Goal: Contribute content

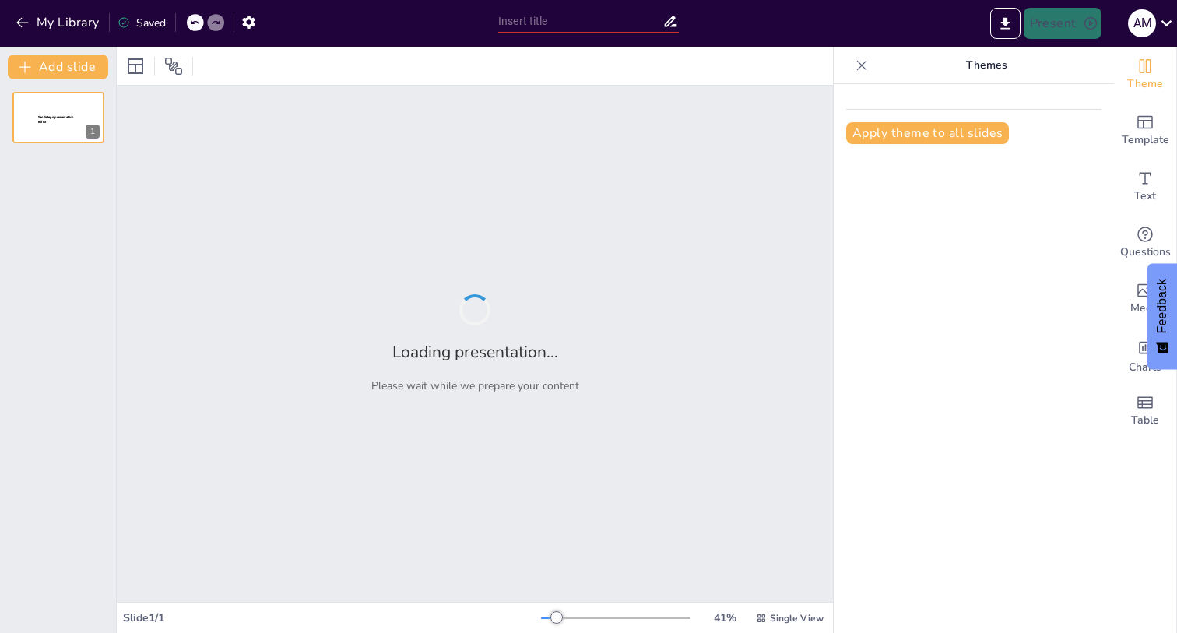
type input "Тренды и Прогнозы 2025: Будущее Экосистем и Взаимодействия с Клиентами"
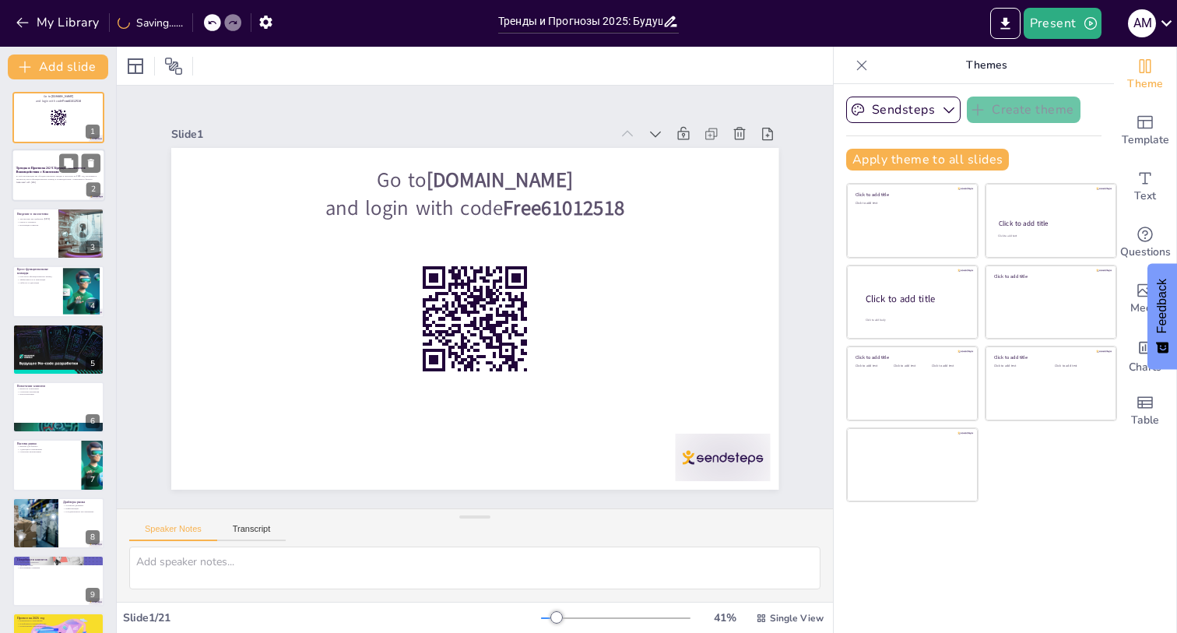
click at [71, 187] on div at bounding box center [58, 175] width 93 height 53
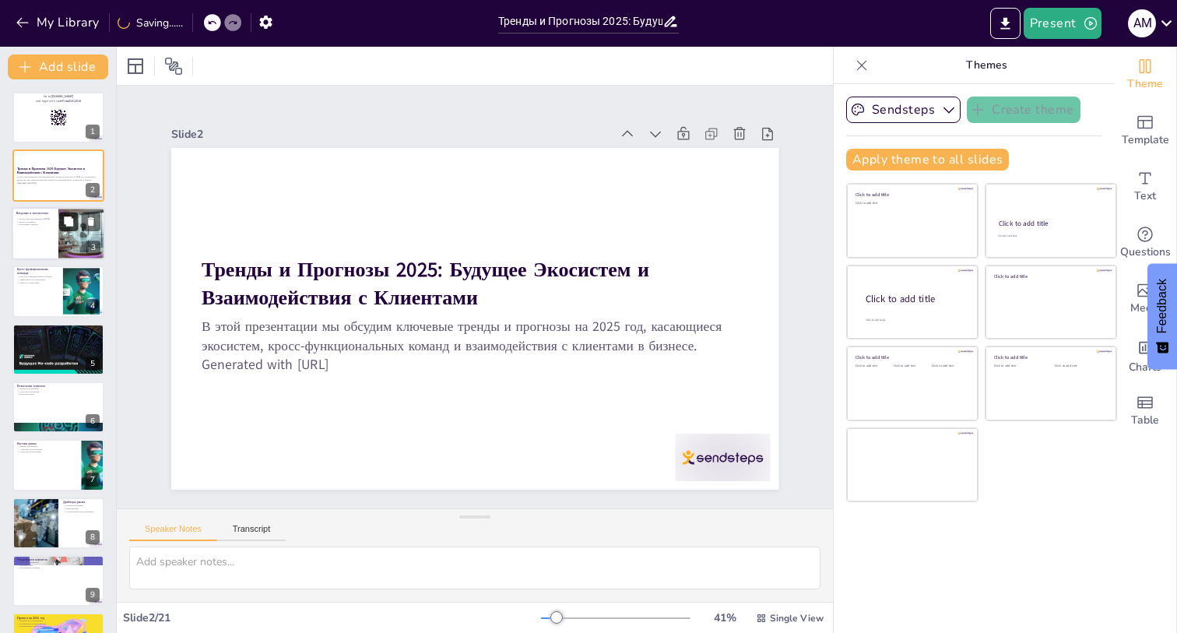
checkbox input "true"
click at [67, 214] on button at bounding box center [68, 221] width 19 height 19
type textarea "Loremipsum dolorsitamet conse adipis elitse doeiusmodtem incidid, utl etd mag a…"
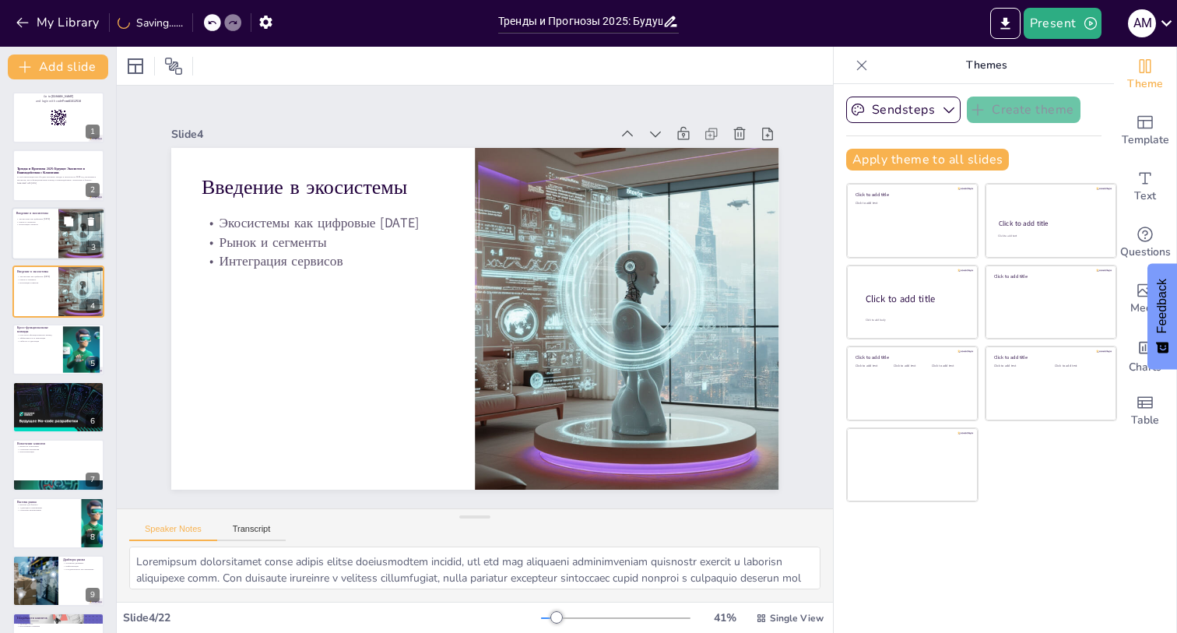
click at [72, 236] on div at bounding box center [81, 233] width 93 height 53
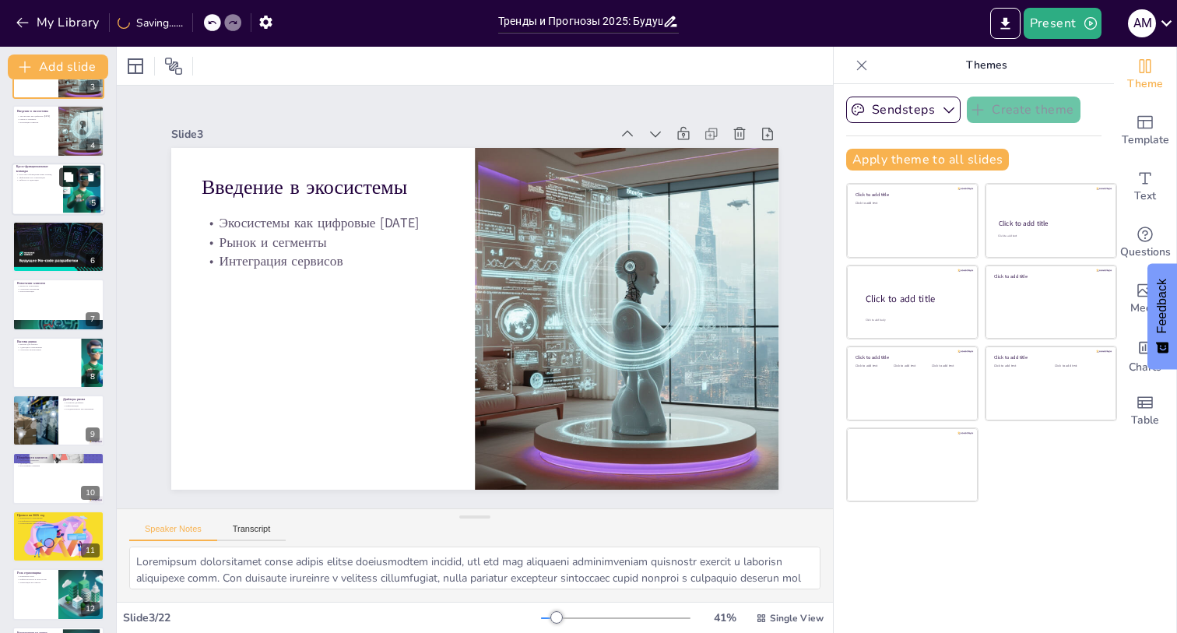
click at [65, 334] on div "Go to [DOMAIN_NAME] and login with code Free61012518 1 Тренды и Прогнозы 2025: …" at bounding box center [58, 565] width 116 height 1268
checkbox input "true"
click at [65, 308] on div at bounding box center [58, 305] width 93 height 53
type textarea "Вовлечение клиентов является важным элементом для достижения бизнес-целей и пов…"
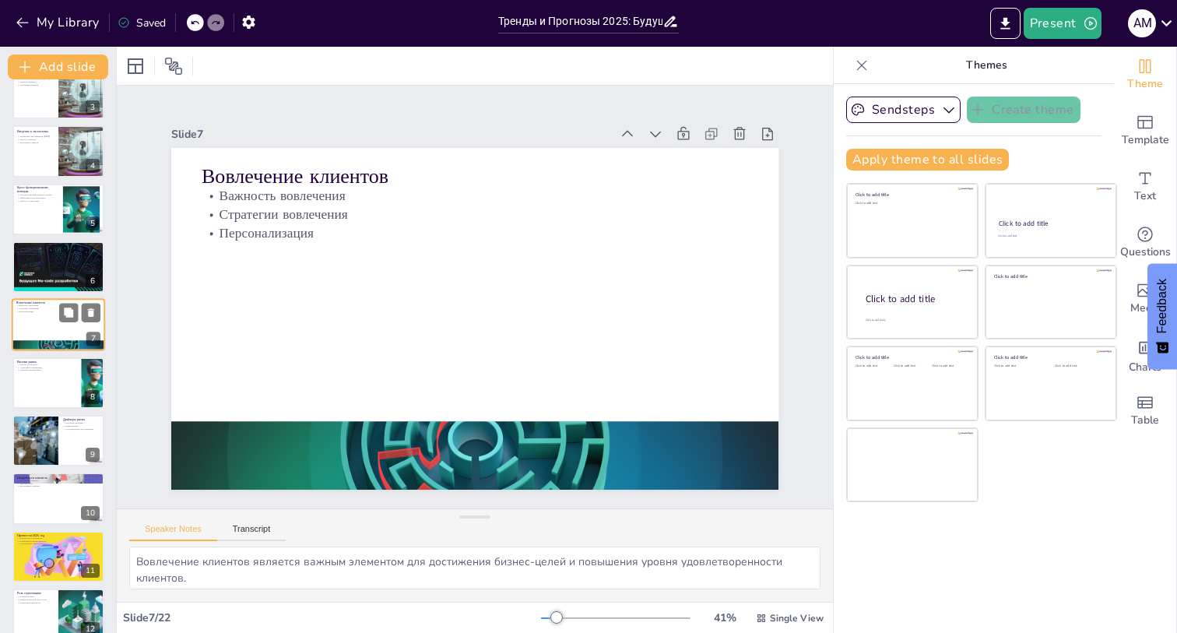
scroll to position [171, 0]
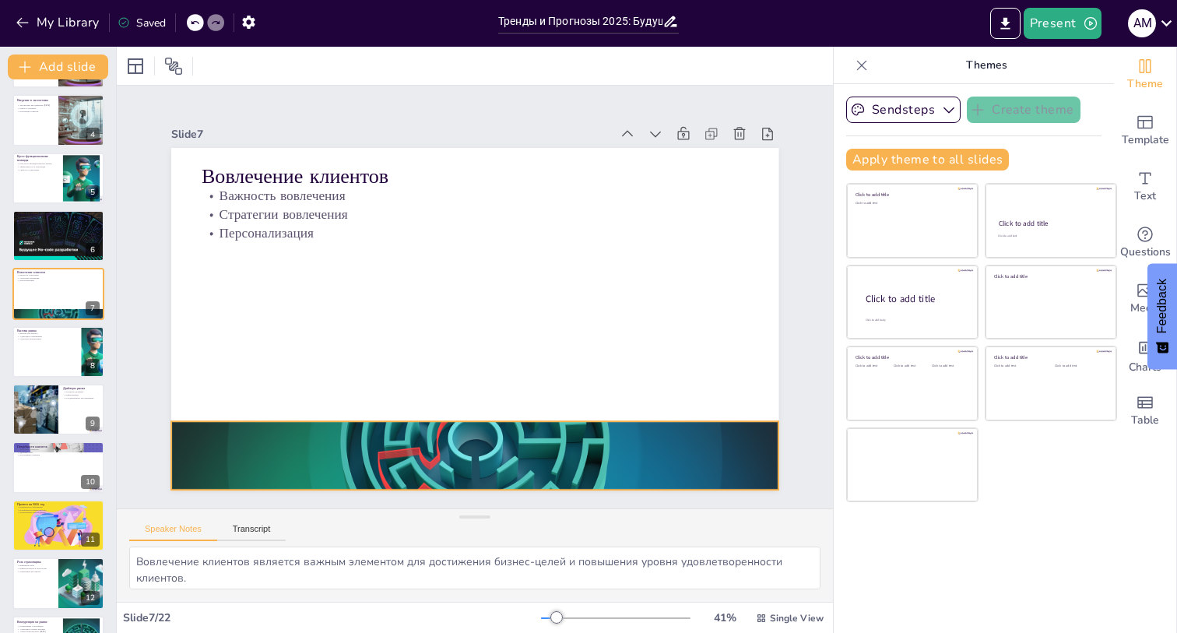
click at [69, 321] on div "Go to [DOMAIN_NAME] and login with code Free61012518 1 Тренды и Прогнозы 2025: …" at bounding box center [58, 555] width 116 height 1268
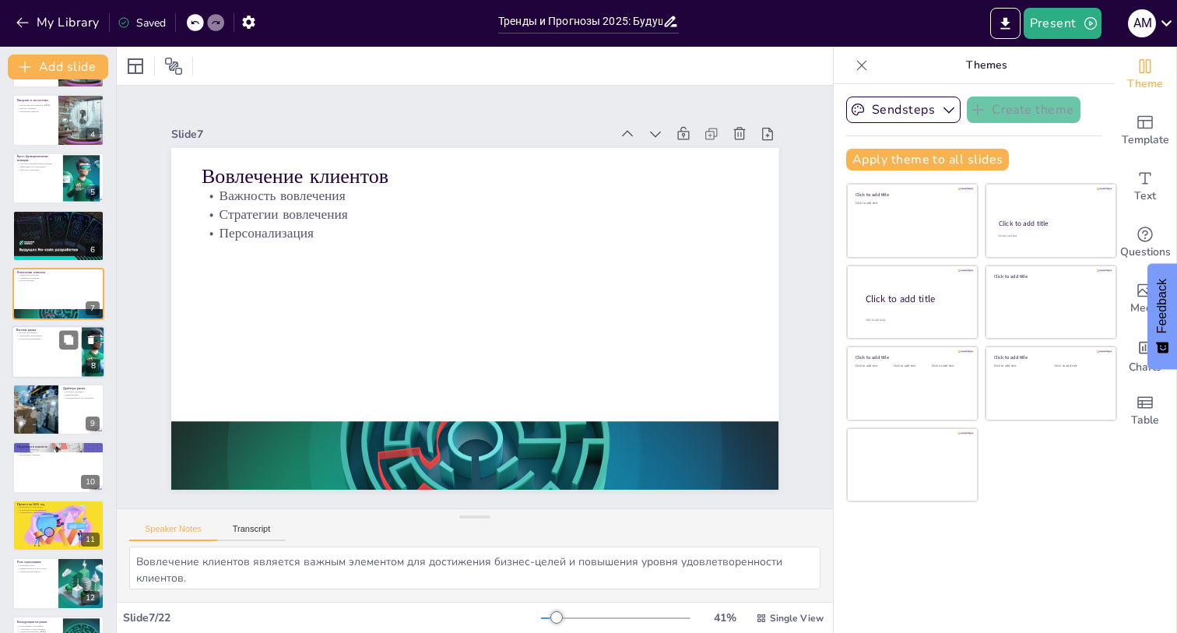
checkbox input "true"
click at [68, 374] on div at bounding box center [58, 351] width 93 height 53
type textarea "Вызовы, такие как изменения в законодательстве и экономике, требуют от компаний…"
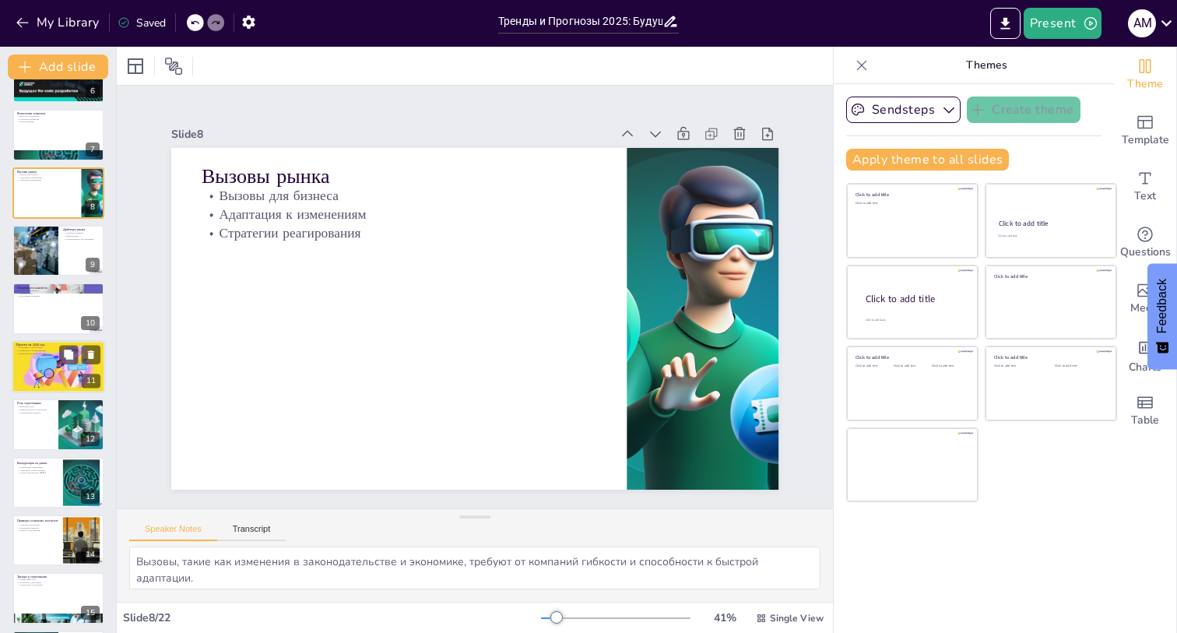
checkbox input "true"
click at [59, 343] on p "Прогноз на 2025 год" at bounding box center [58, 345] width 84 height 5
type textarea "Изменения в страховании будут определять будущее рынка и требуют от компаний ги…"
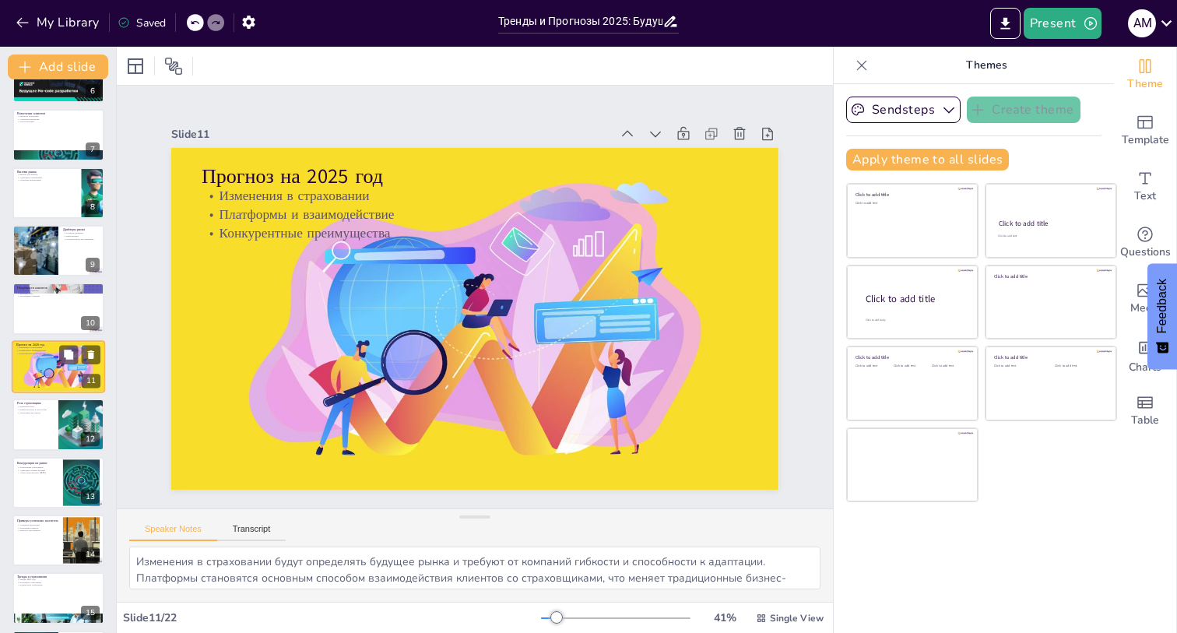
scroll to position [340, 0]
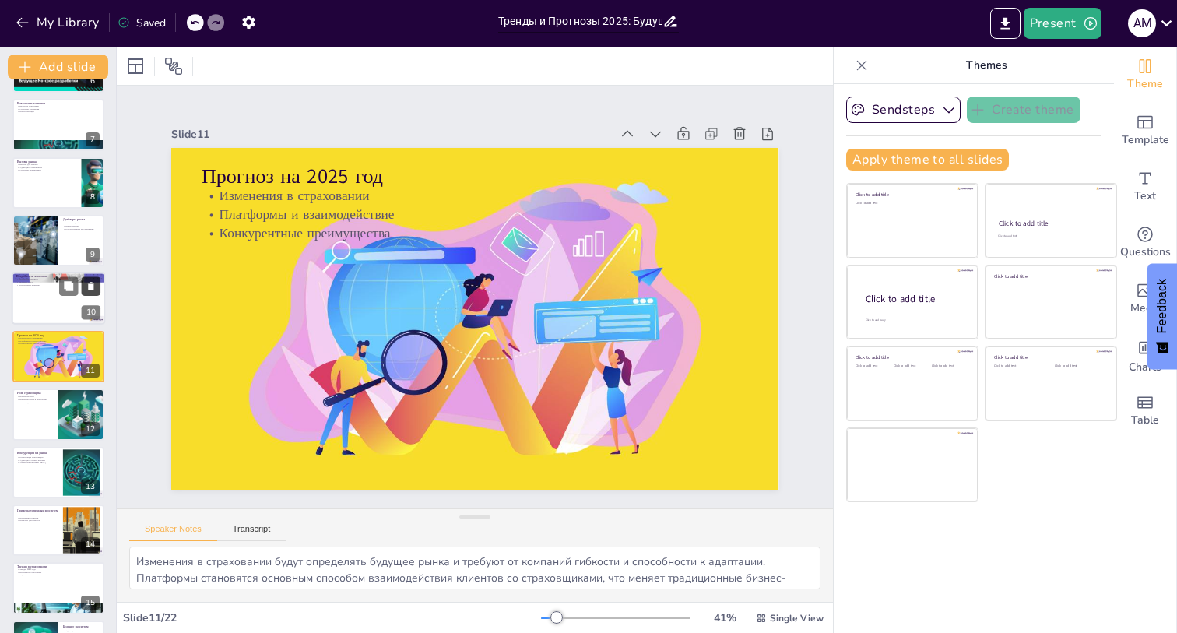
checkbox input "true"
click at [88, 284] on icon at bounding box center [91, 287] width 6 height 9
type textarea "Изменение роли страховщика требует от компаний адаптации и переосмысления своих…"
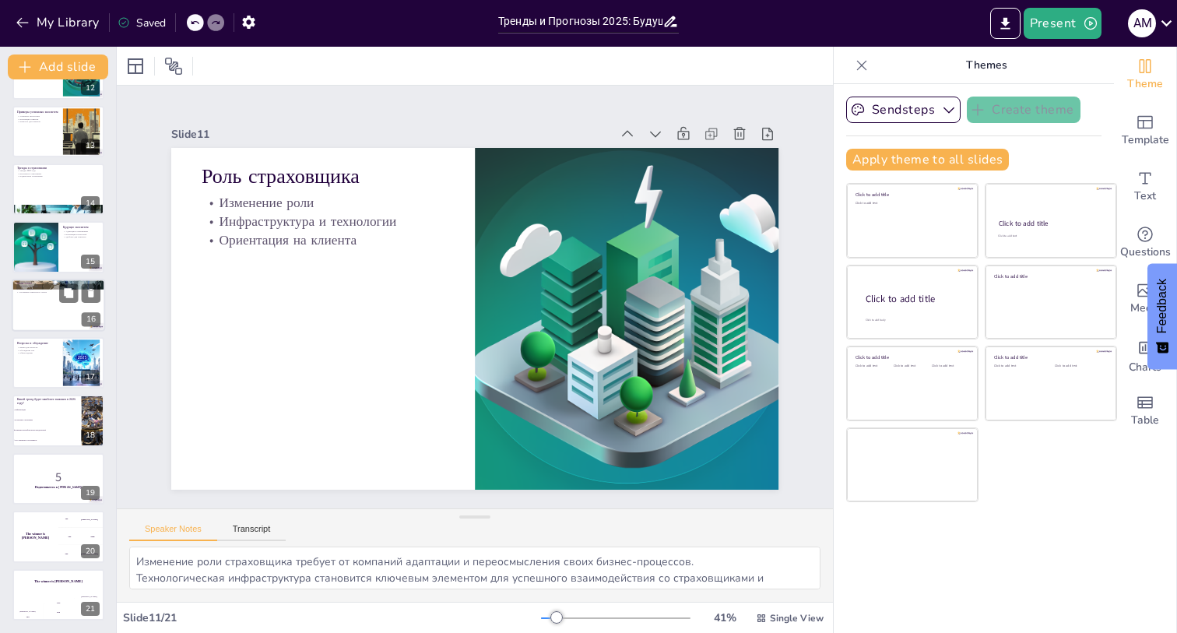
checkbox input "true"
click at [101, 308] on div at bounding box center [58, 305] width 93 height 53
type textarea "Успешное взаимодействие с клиентами является ключевым фактором для достижения б…"
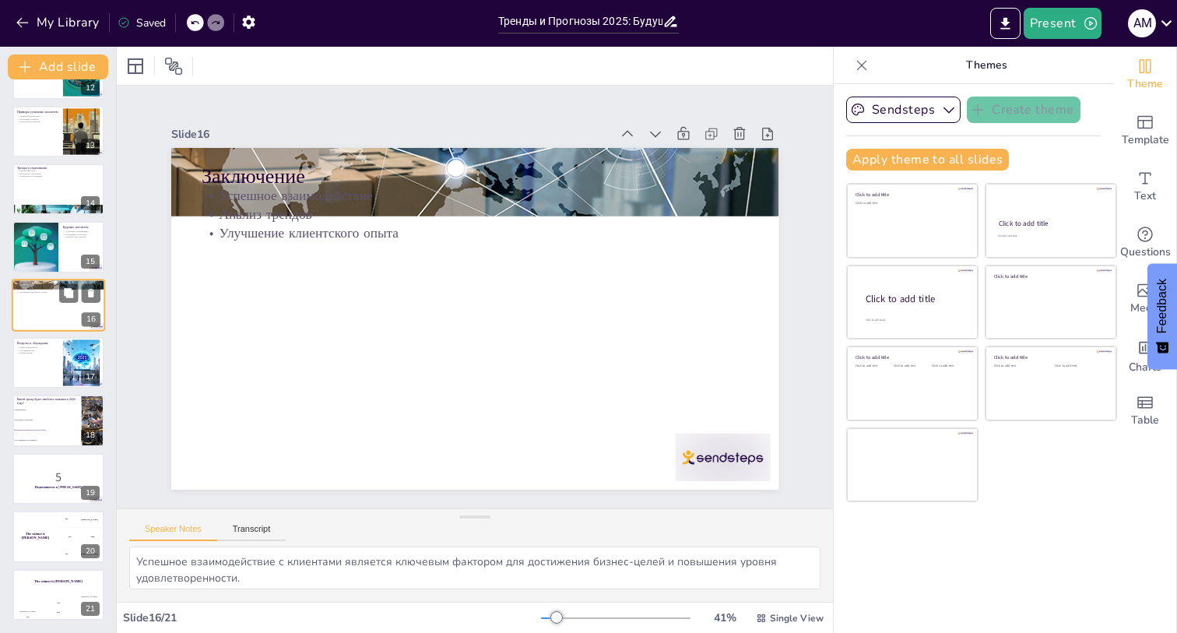
scroll to position [630, 0]
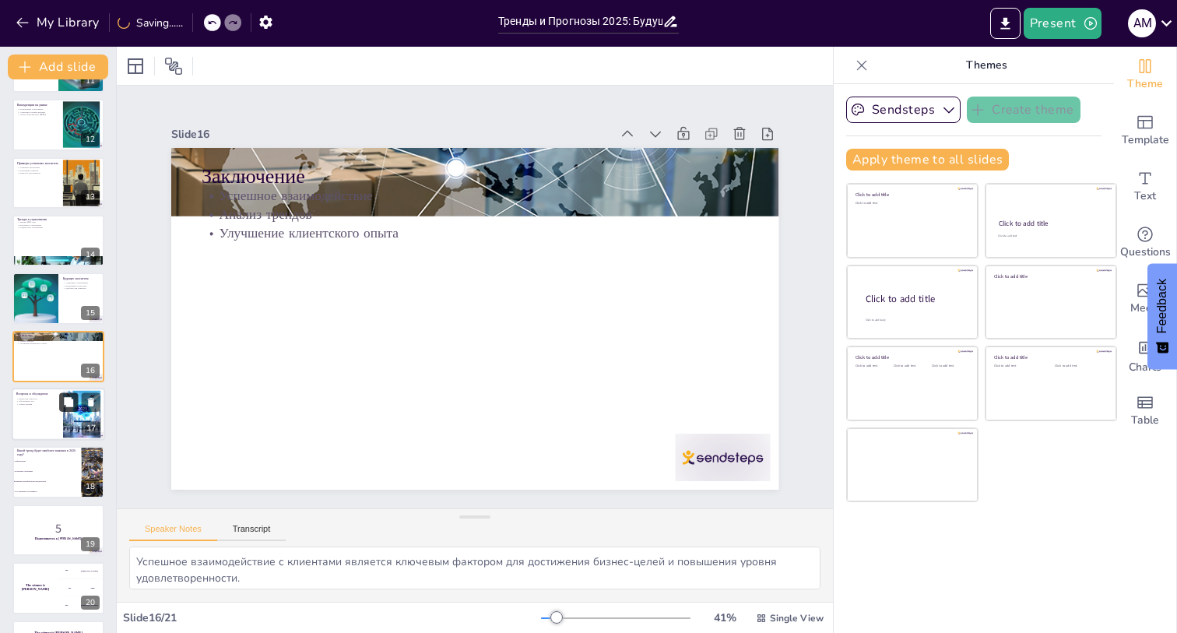
checkbox input "true"
click at [71, 398] on icon at bounding box center [68, 401] width 9 height 9
type textarea "Время для вопросов позволяет участникам углубить свои знания и обсудить ключевы…"
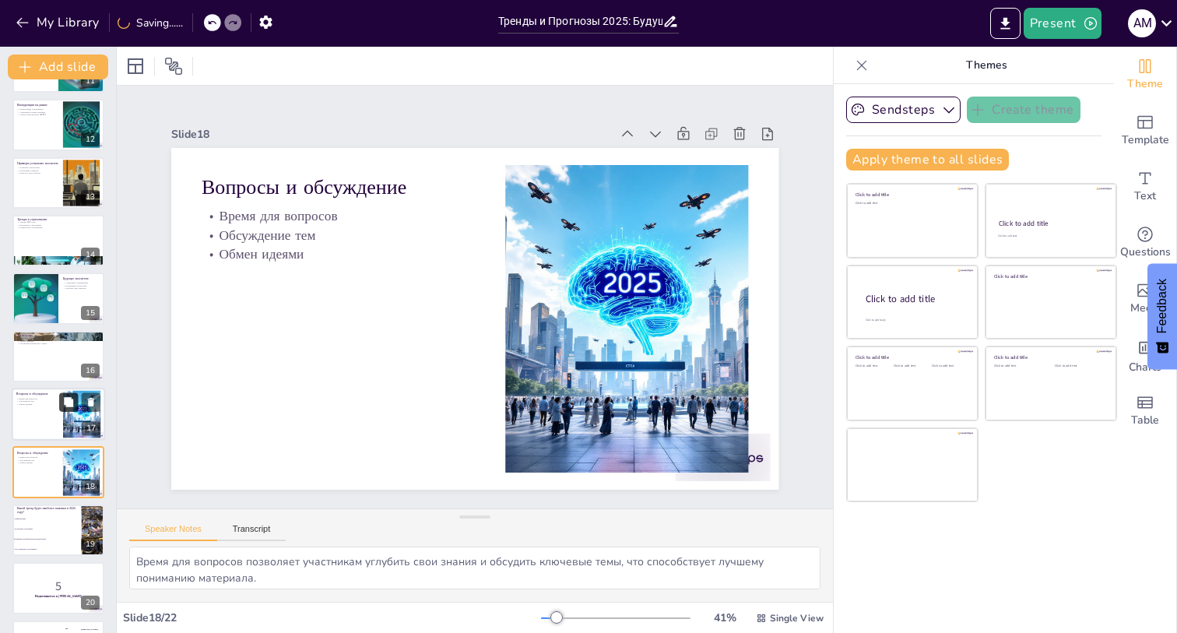
scroll to position [739, 0]
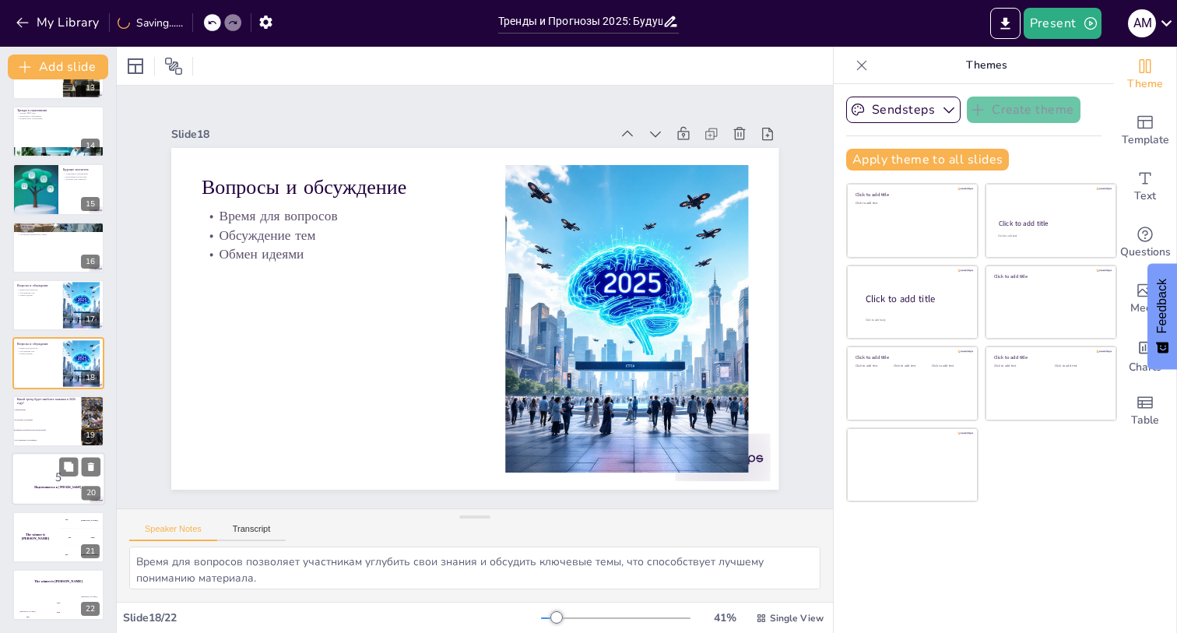
checkbox input "true"
click at [55, 473] on p "5" at bounding box center [58, 477] width 84 height 17
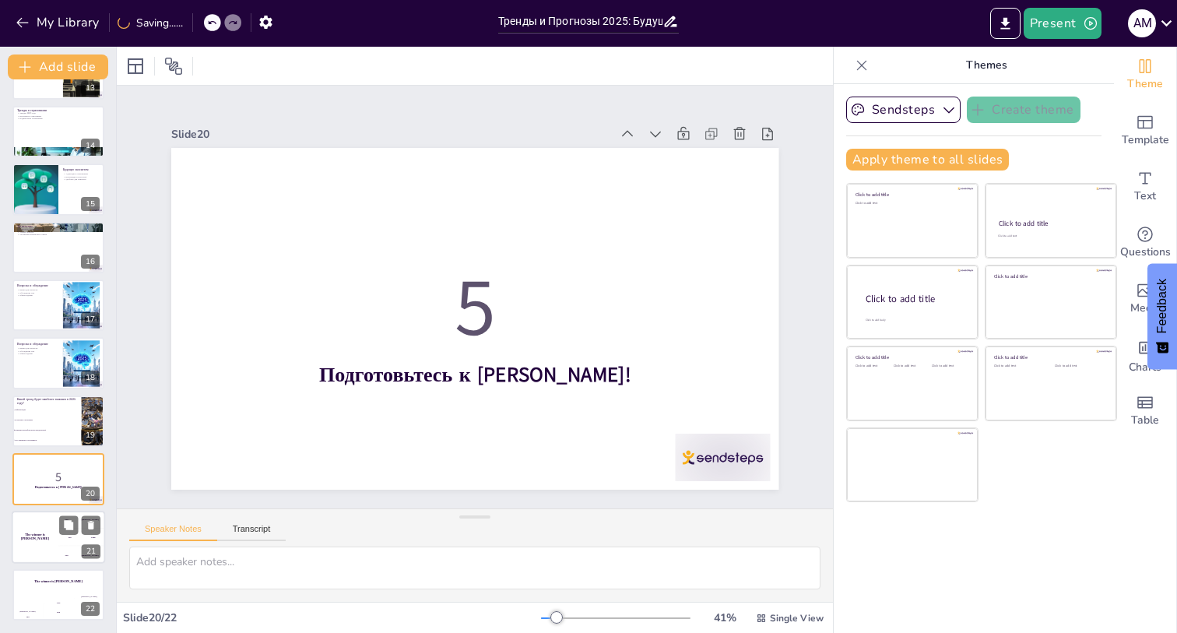
click at [46, 547] on div "The winner is [PERSON_NAME]" at bounding box center [35, 537] width 47 height 53
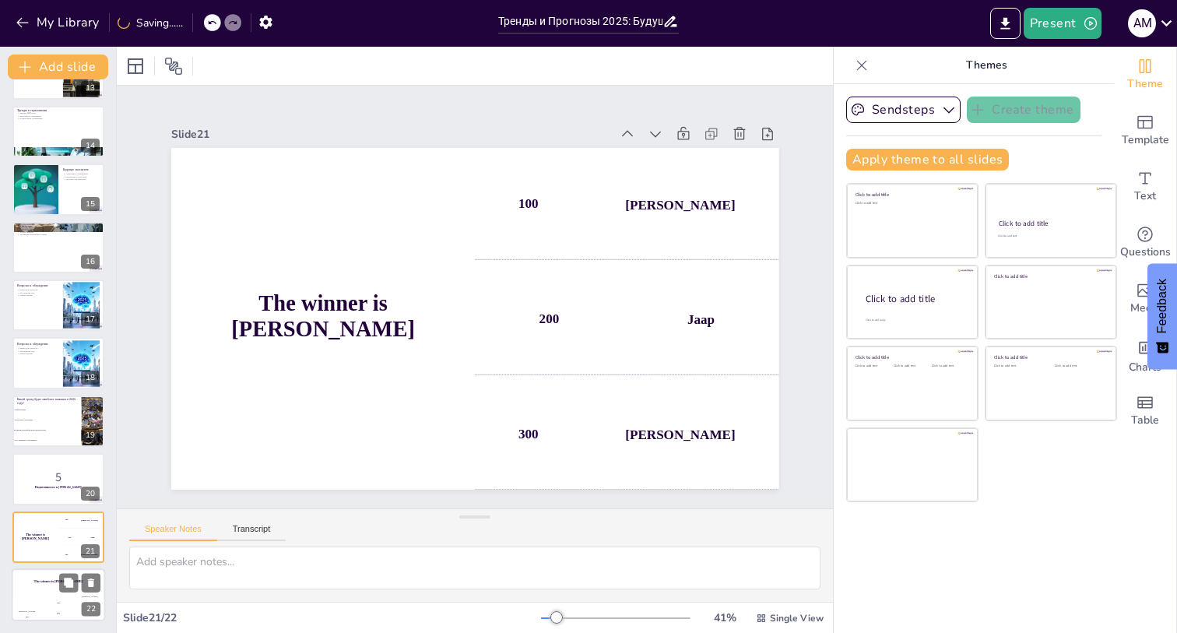
click at [41, 589] on div "The winner is [PERSON_NAME]" at bounding box center [58, 581] width 93 height 26
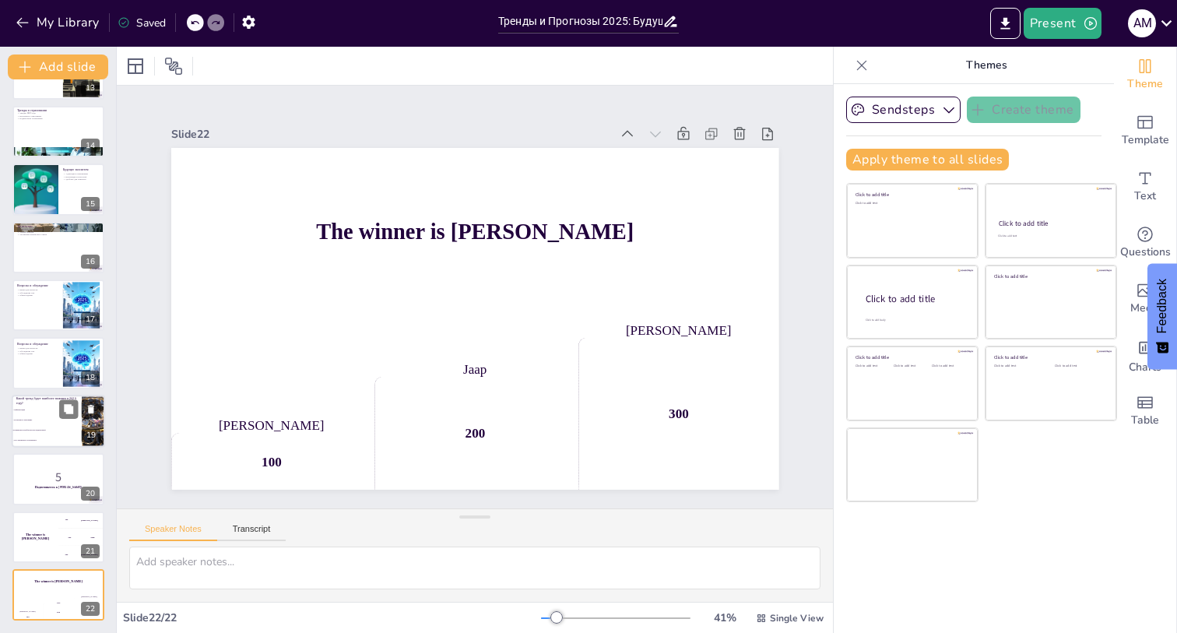
scroll to position [0, 0]
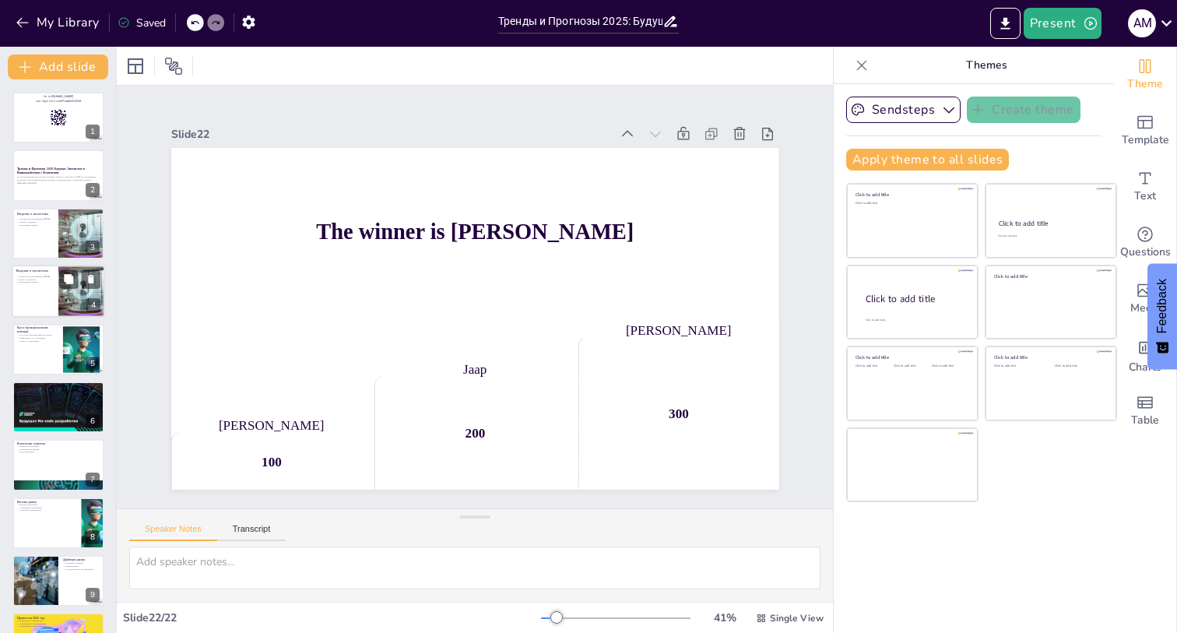
checkbox input "true"
click at [57, 275] on div at bounding box center [58, 291] width 93 height 53
type textarea "Loremipsum dolorsitamet conse adipis elitse doeiusmodtem incidid, utl etd mag a…"
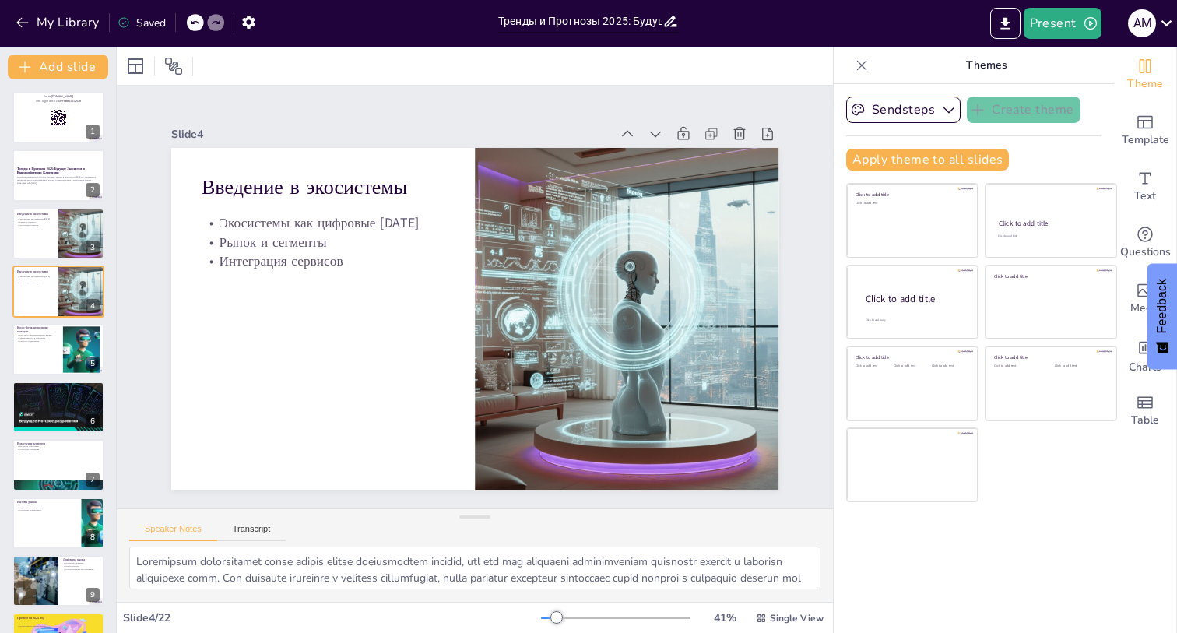
checkbox input "true"
